Goal: Task Accomplishment & Management: Manage account settings

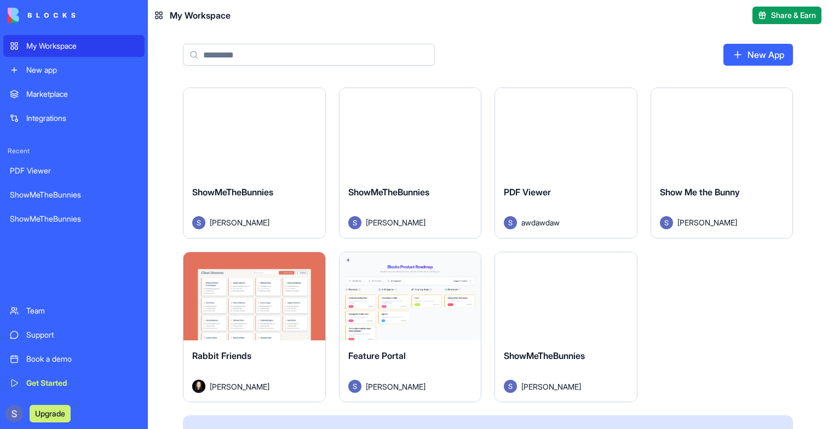
click at [274, 128] on button "Launch" at bounding box center [254, 133] width 82 height 22
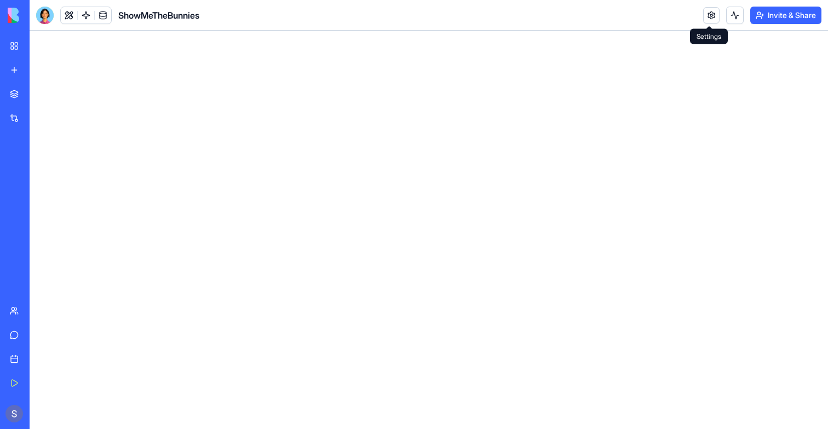
click at [706, 19] on link at bounding box center [711, 15] width 16 height 16
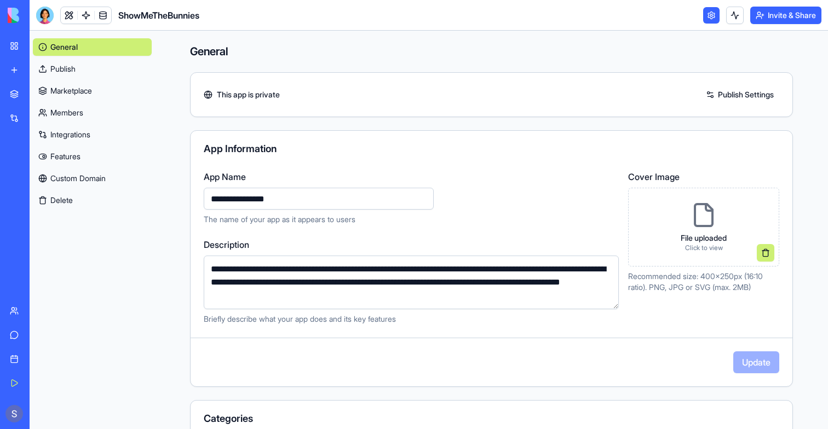
click at [66, 170] on link "Custom Domain" at bounding box center [92, 179] width 119 height 18
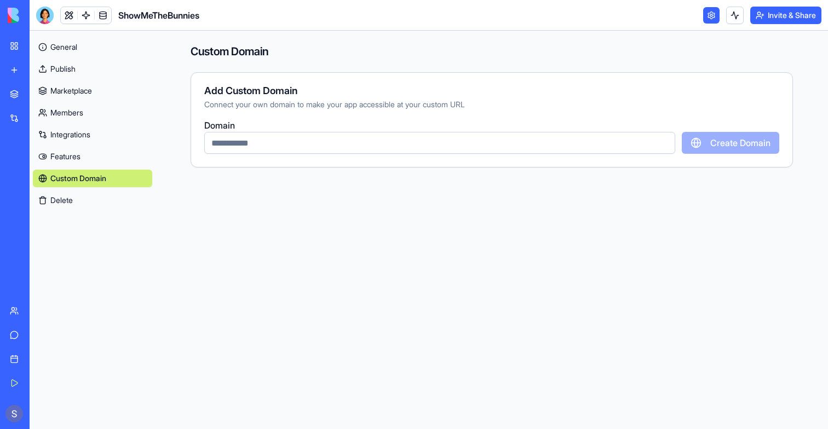
click at [237, 141] on input "text" at bounding box center [439, 143] width 471 height 22
click at [92, 47] on link "General" at bounding box center [92, 47] width 119 height 18
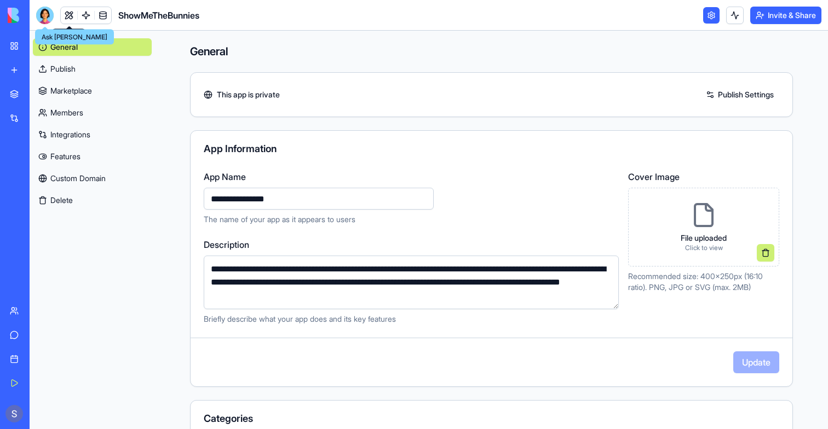
click at [50, 17] on div at bounding box center [45, 16] width 18 height 18
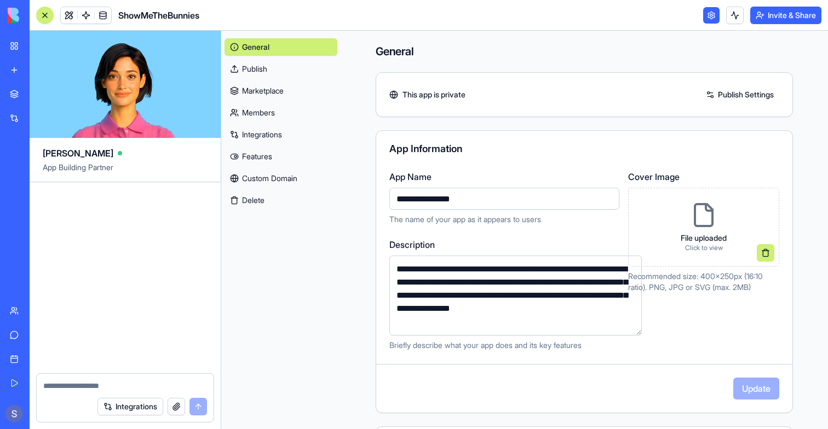
click at [16, 51] on link "My Workspace" at bounding box center [25, 46] width 44 height 22
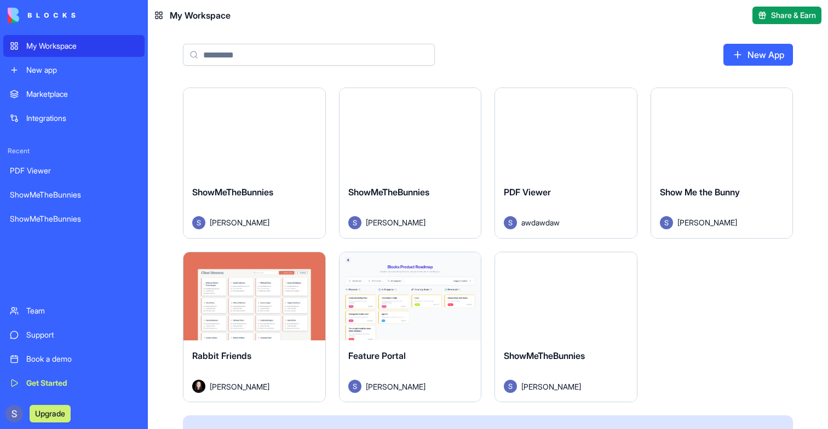
click at [417, 122] on button "Launch" at bounding box center [410, 133] width 82 height 22
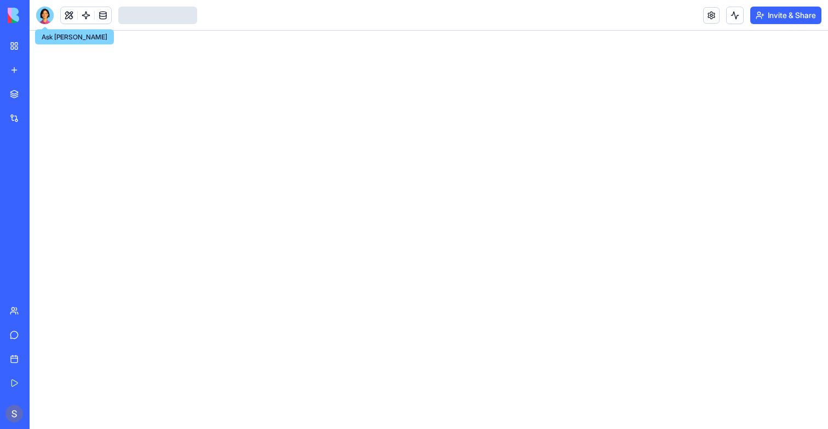
click at [48, 20] on div at bounding box center [45, 16] width 18 height 18
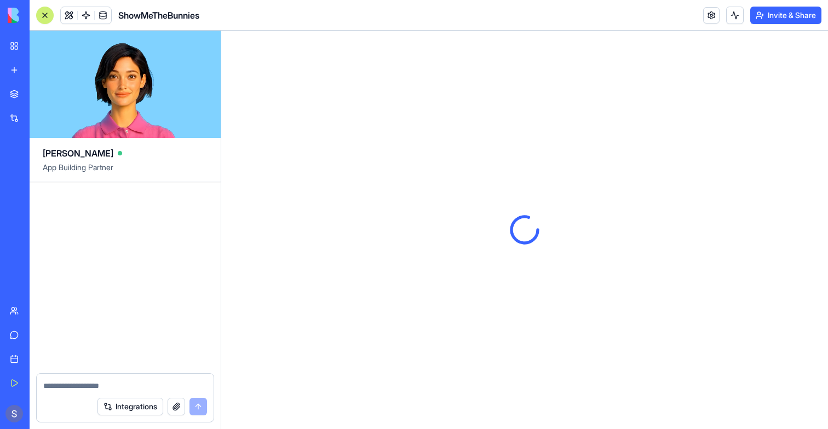
click at [16, 47] on link "My Workspace" at bounding box center [25, 46] width 44 height 22
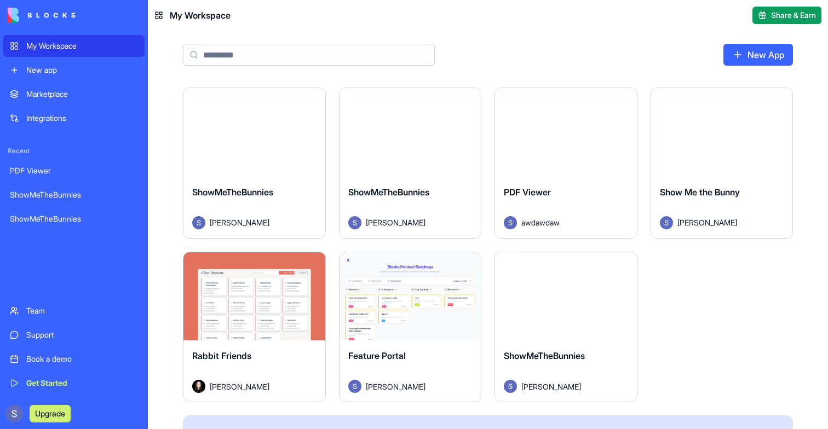
click at [605, 304] on button "Launch" at bounding box center [565, 296] width 82 height 22
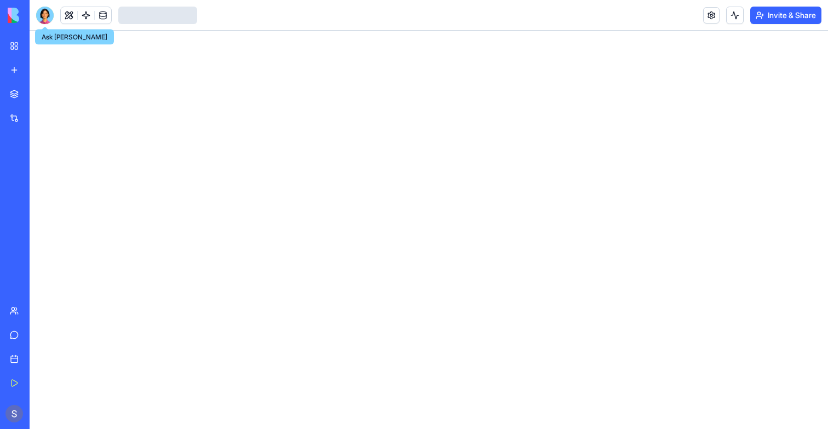
click at [49, 17] on div at bounding box center [45, 16] width 18 height 18
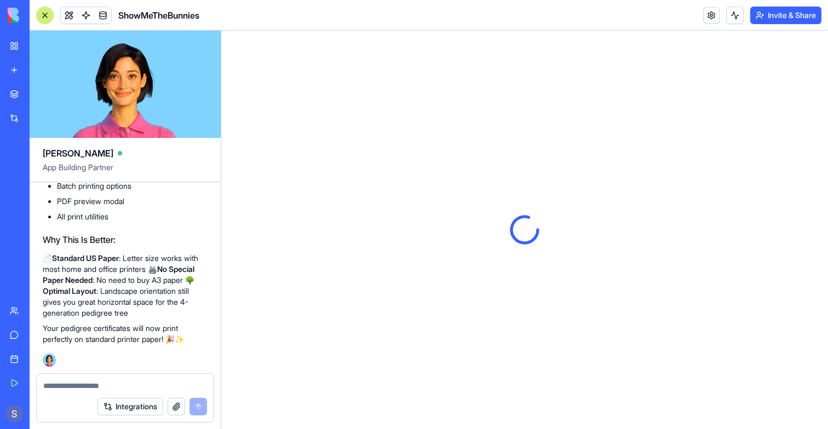
click at [48, 15] on div at bounding box center [45, 15] width 9 height 9
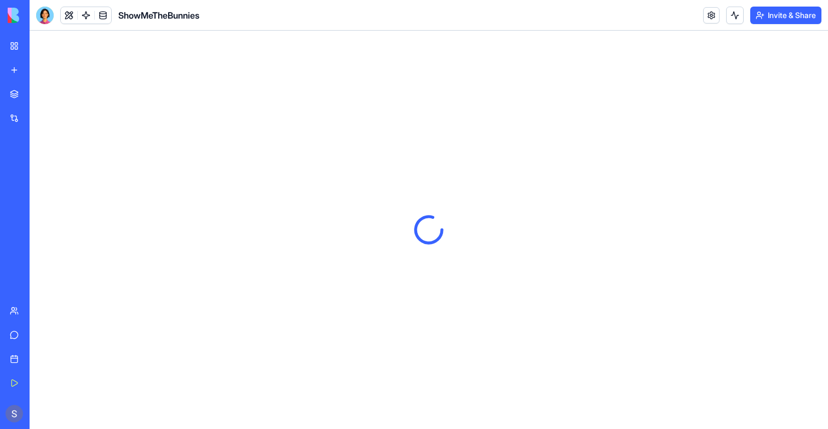
click at [707, 19] on link at bounding box center [711, 15] width 16 height 16
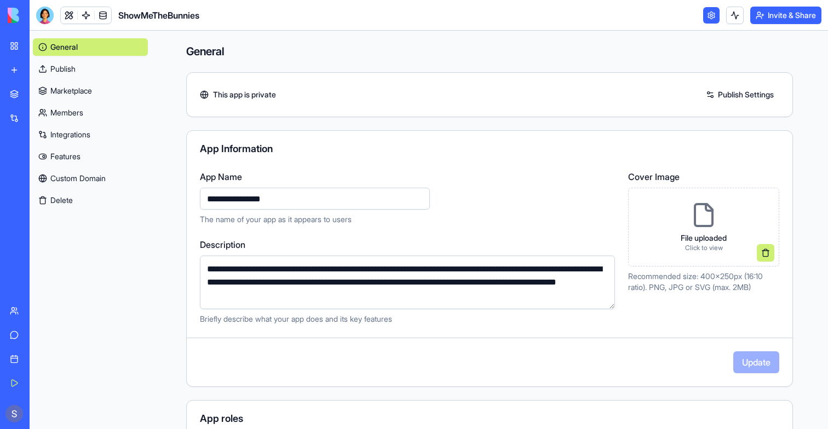
click at [65, 182] on link "Custom Domain" at bounding box center [90, 179] width 115 height 18
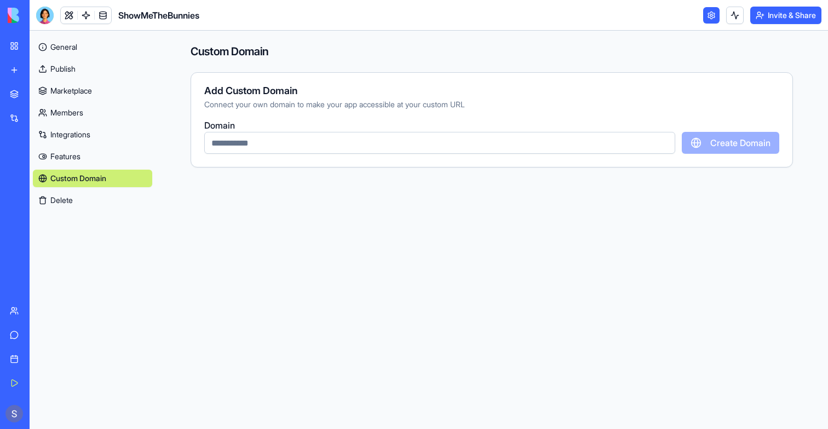
click at [11, 51] on link "My Workspace" at bounding box center [25, 46] width 44 height 22
